Goal: Check status: Check status

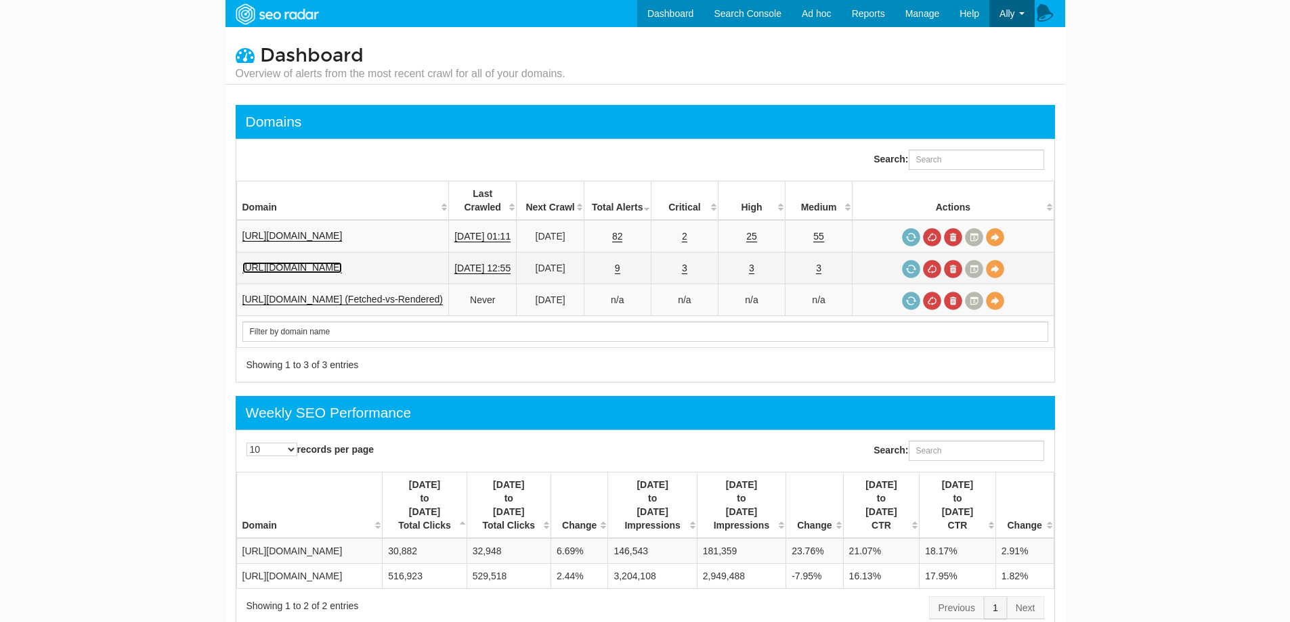
drag, startPoint x: 332, startPoint y: 249, endPoint x: 380, endPoint y: 250, distance: 48.1
click at [334, 262] on link "[URL][DOMAIN_NAME]" at bounding box center [292, 268] width 100 height 12
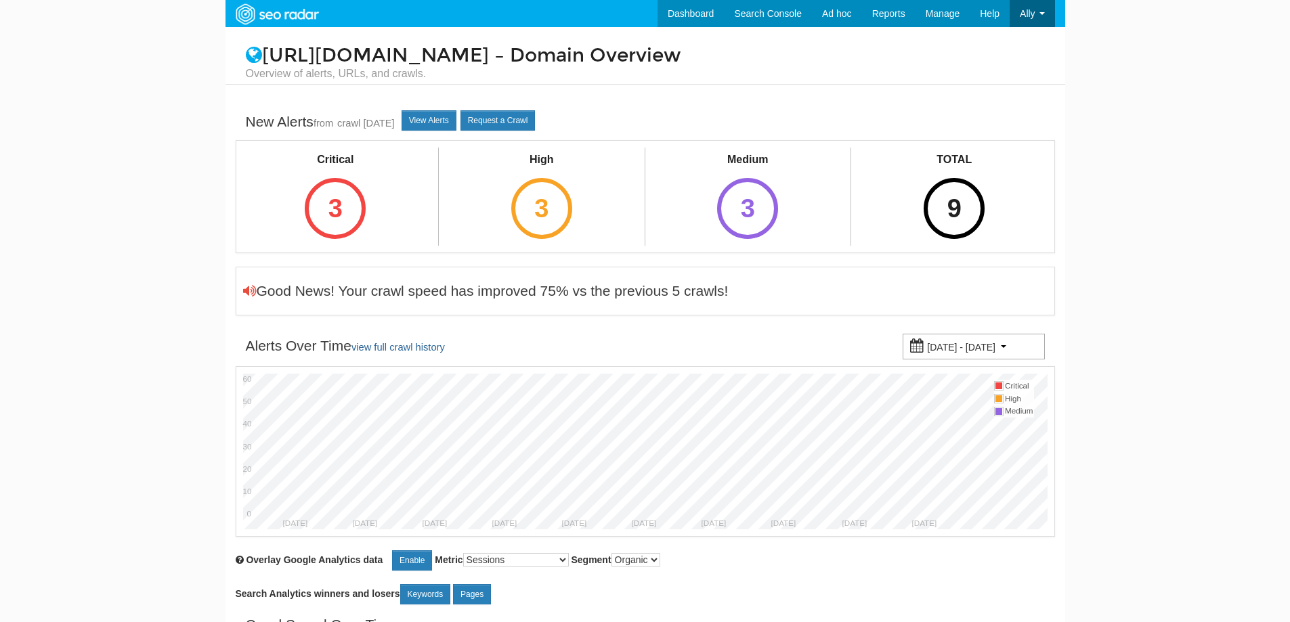
select select "25"
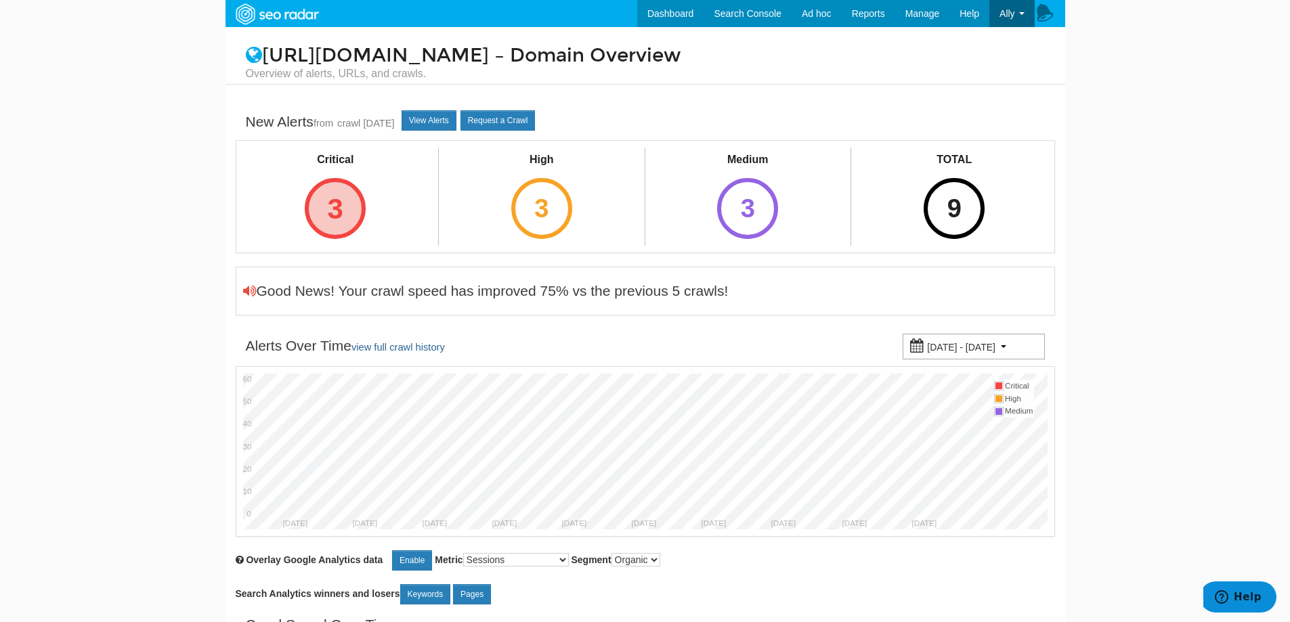
click at [331, 212] on div "3" at bounding box center [335, 208] width 61 height 61
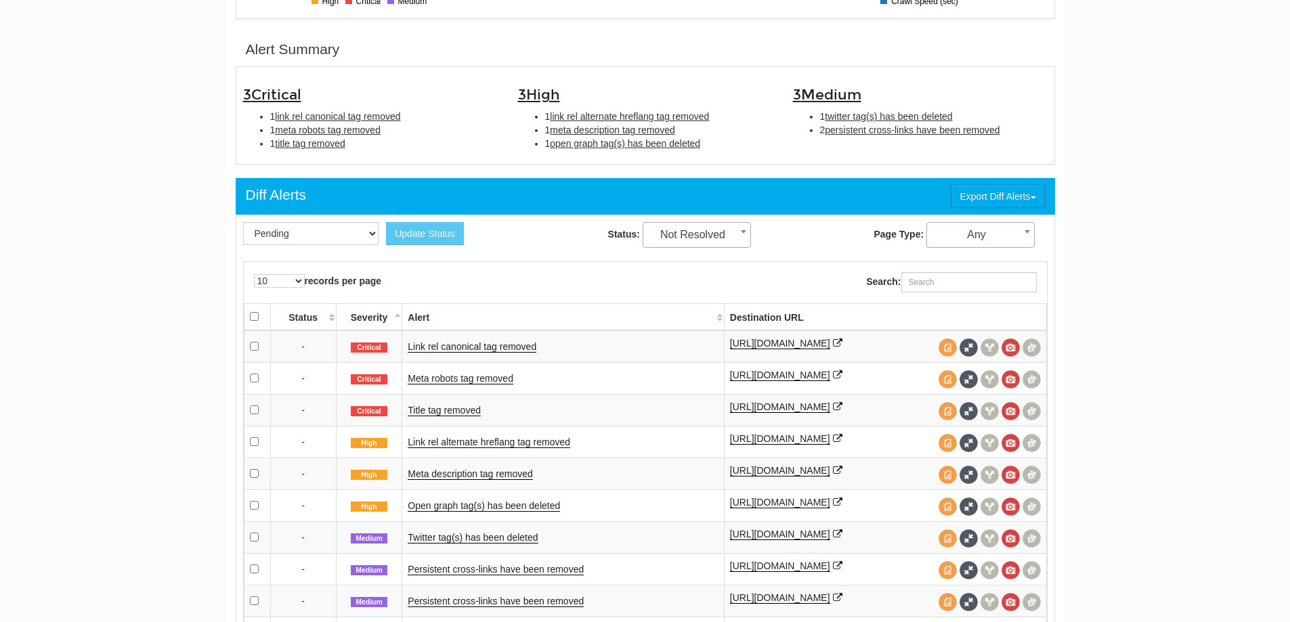
scroll to position [474, 0]
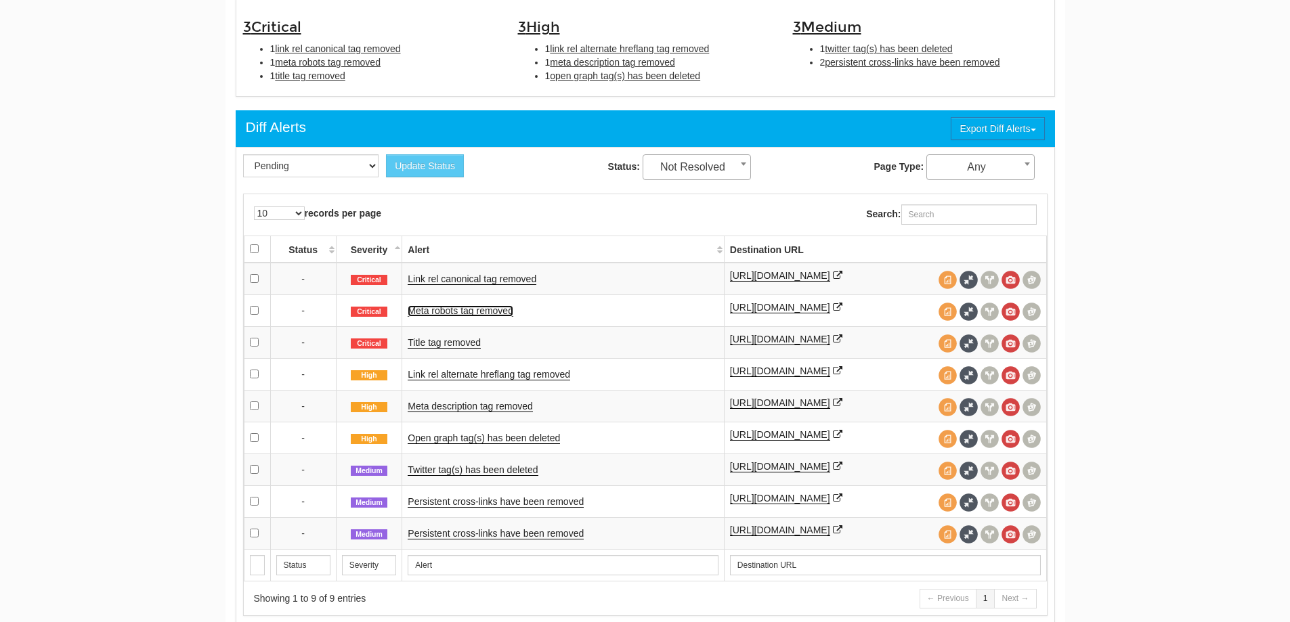
click at [456, 312] on link "Meta robots tag removed" at bounding box center [461, 311] width 106 height 12
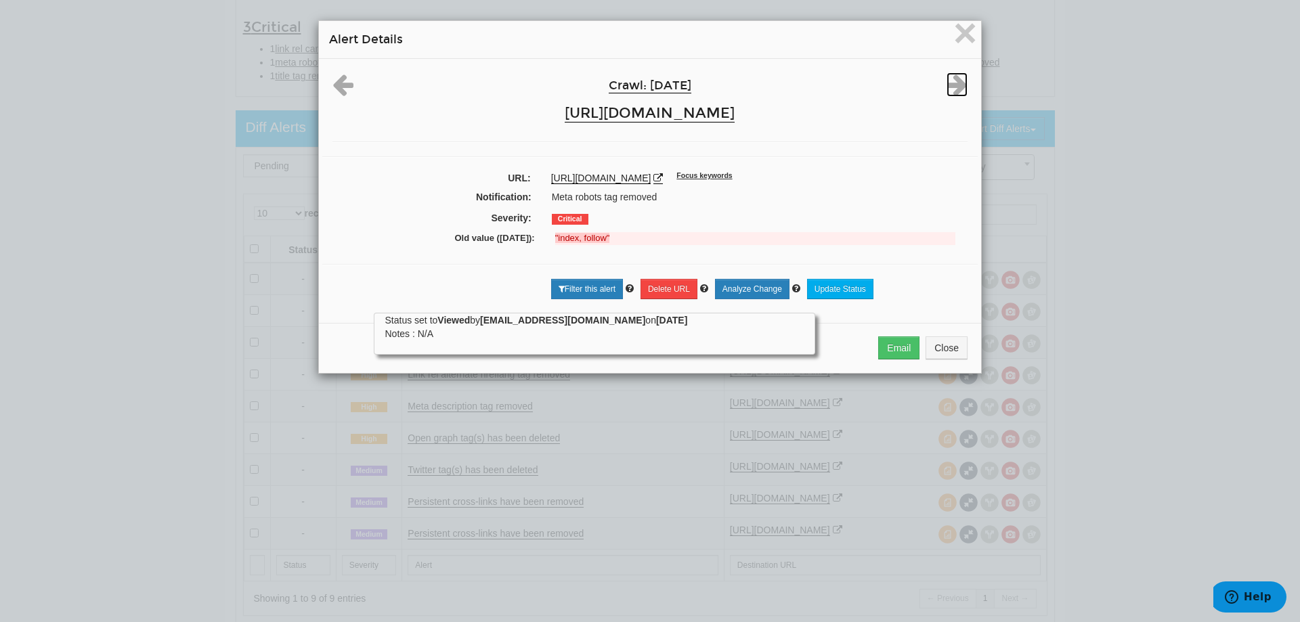
click at [954, 93] on icon at bounding box center [956, 84] width 21 height 24
click at [952, 83] on icon at bounding box center [956, 84] width 21 height 24
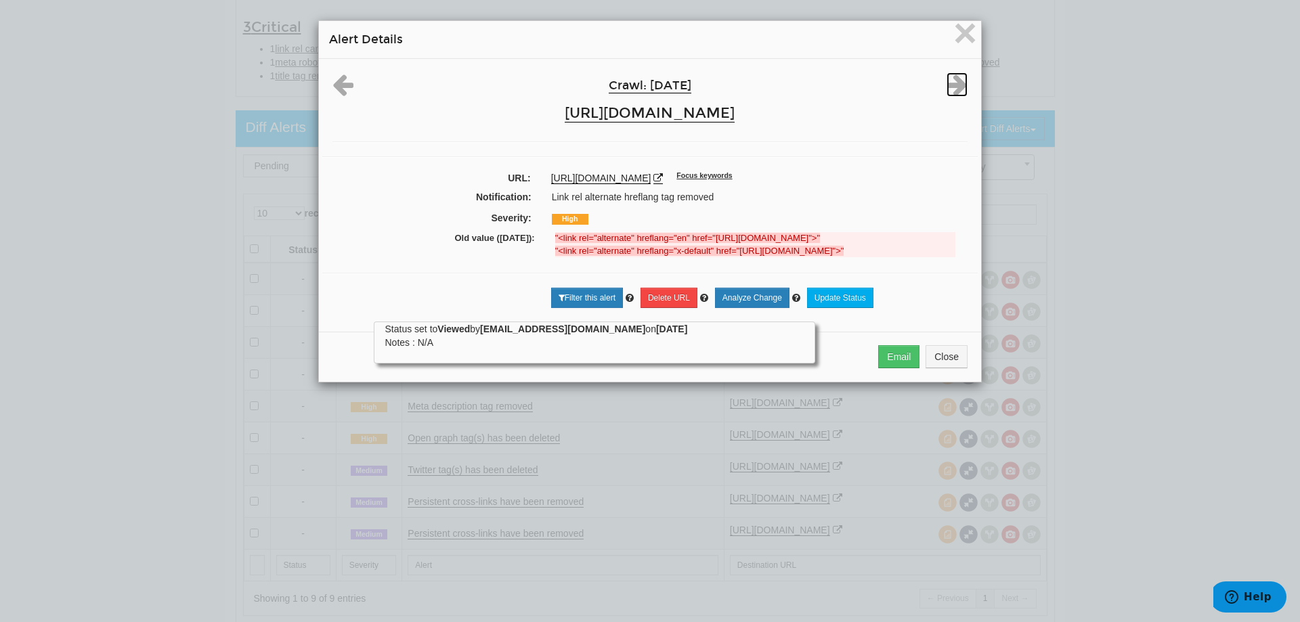
click at [952, 83] on icon at bounding box center [956, 84] width 21 height 24
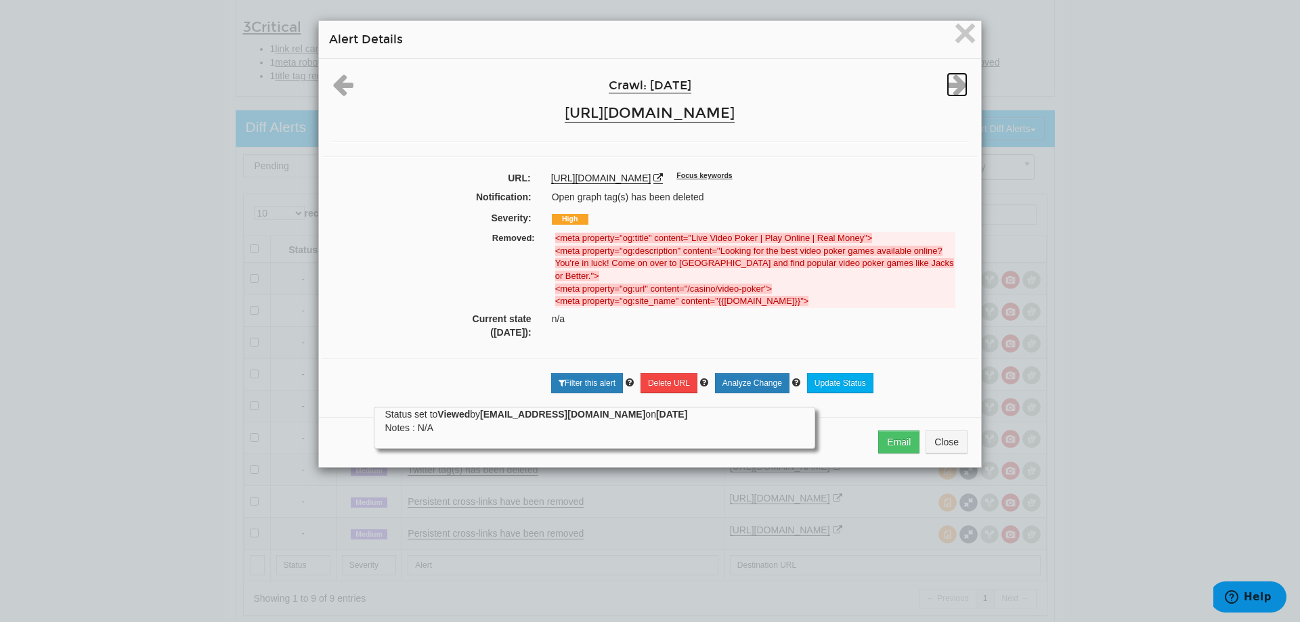
click at [952, 83] on icon at bounding box center [956, 84] width 21 height 24
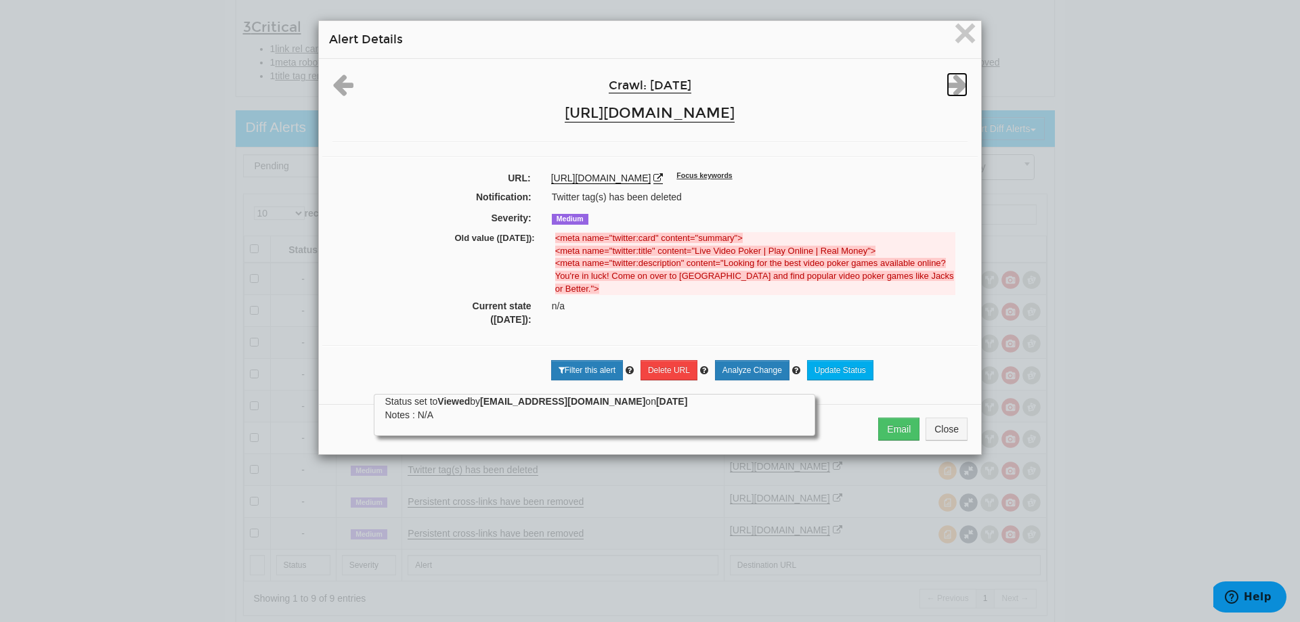
click at [952, 82] on icon at bounding box center [956, 84] width 21 height 24
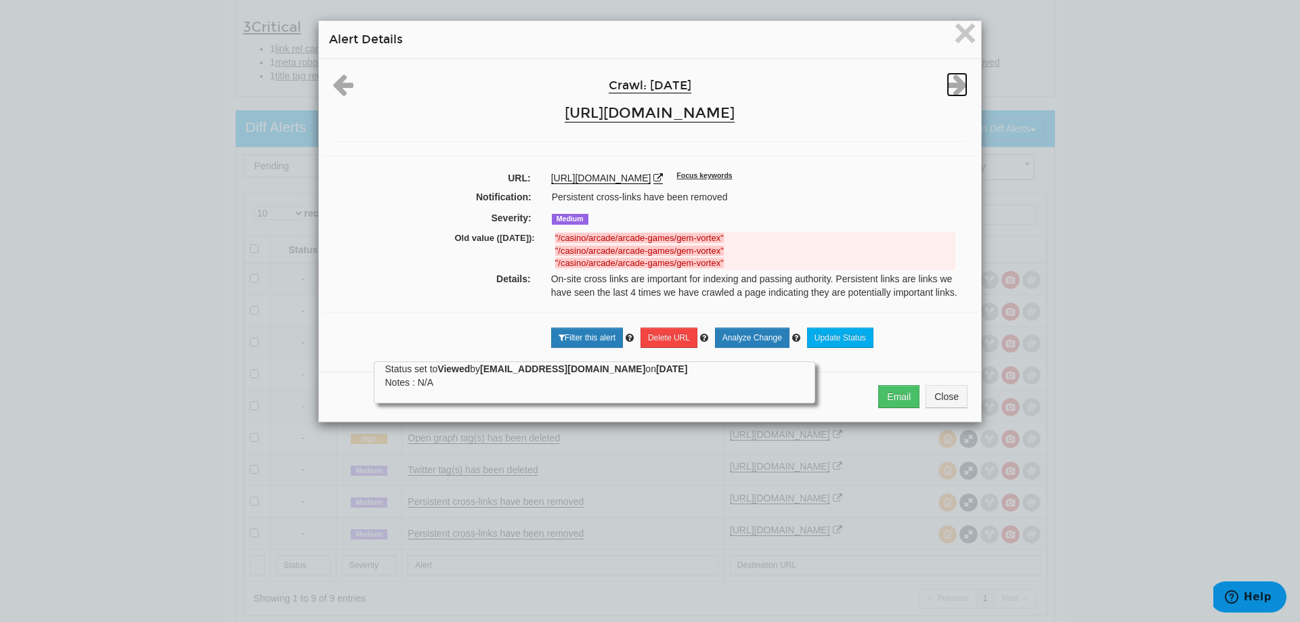
click at [952, 82] on icon at bounding box center [956, 84] width 21 height 24
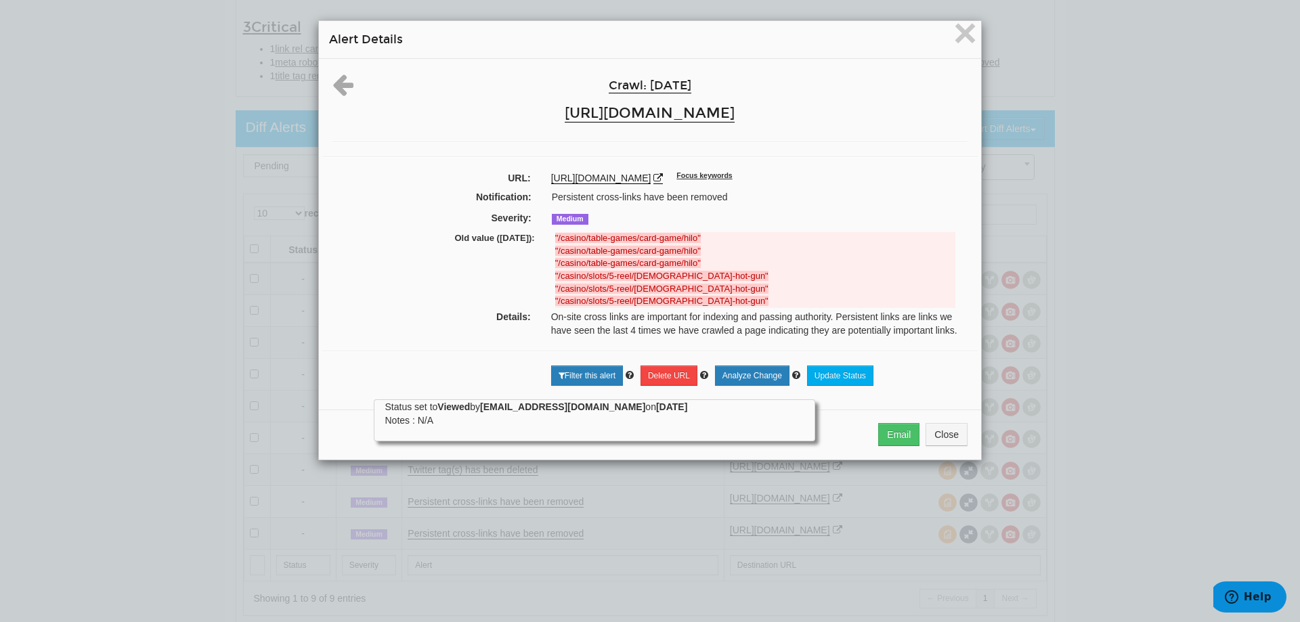
click at [951, 82] on div "Crawl: 10/14/2025 https://www.cafecasino.lv/" at bounding box center [649, 100] width 655 height 56
click at [953, 41] on span "×" at bounding box center [965, 32] width 24 height 45
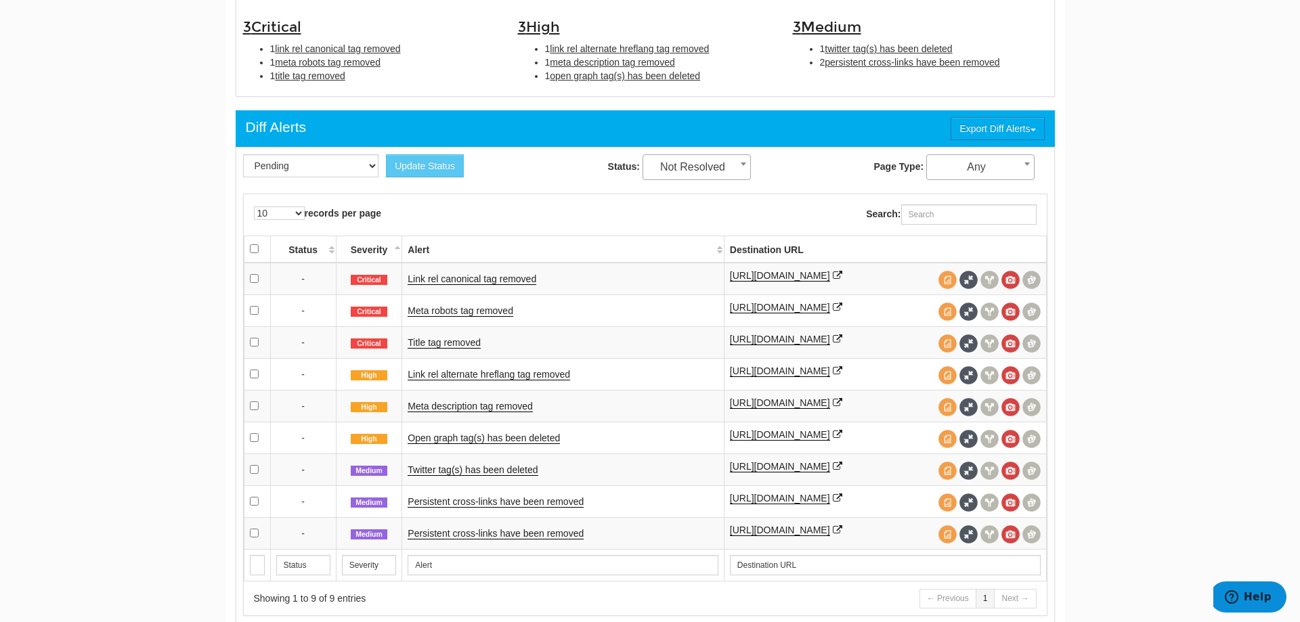
click at [950, 39] on div at bounding box center [650, 311] width 1300 height 622
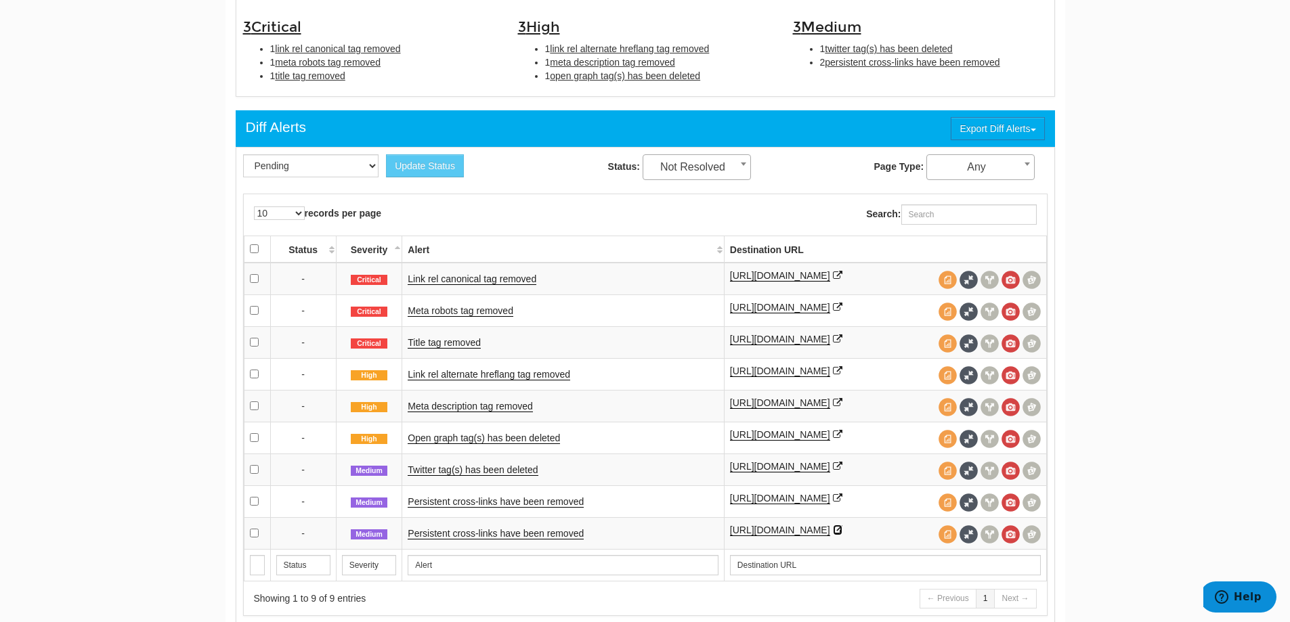
scroll to position [203, 0]
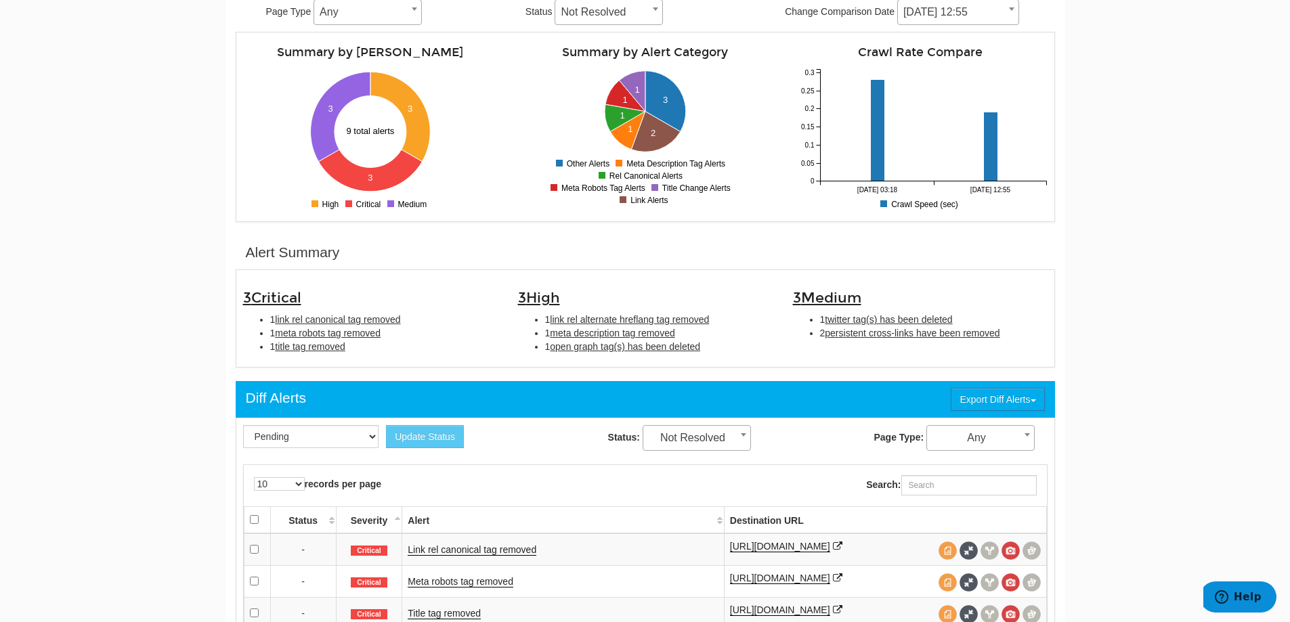
click at [1241, 384] on body "Dashboard Search Console Keyword Winners and Losers Page Winners and Losers Arc…" at bounding box center [645, 108] width 1290 height 622
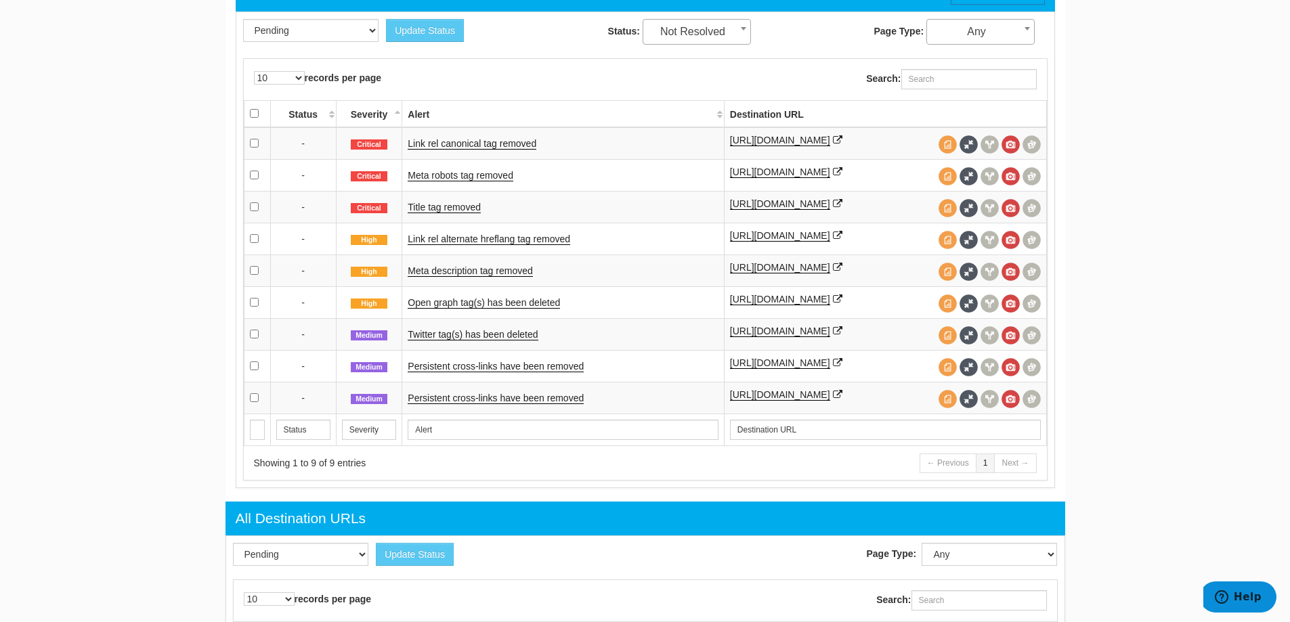
scroll to position [338, 0]
